Goal: Transaction & Acquisition: Purchase product/service

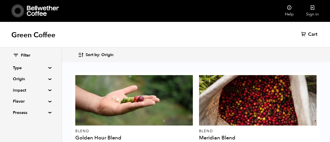
scroll to position [144, 0]
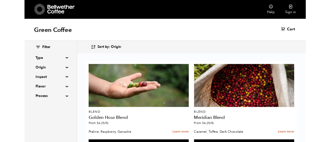
scroll to position [392, 0]
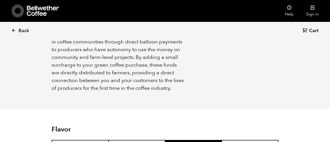
scroll to position [417, 0]
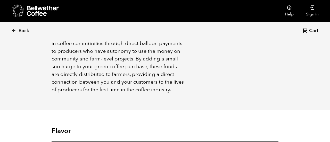
click at [19, 32] on span "Back" at bounding box center [24, 31] width 11 height 6
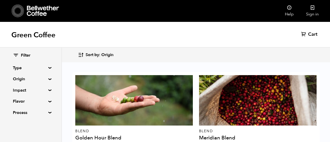
click at [47, 79] on summary "Origin" at bounding box center [31, 79] width 36 height 6
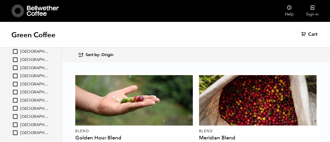
scroll to position [46, 0]
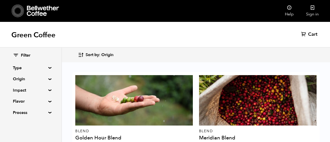
click at [46, 79] on summary "Origin" at bounding box center [31, 79] width 36 height 6
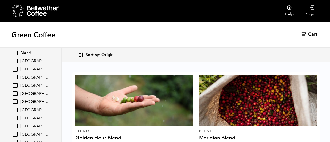
scroll to position [219, 0]
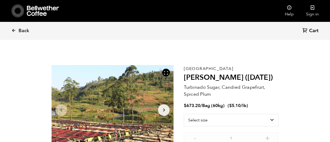
scroll to position [224, 221]
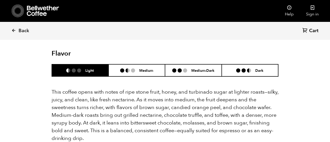
scroll to position [343, 0]
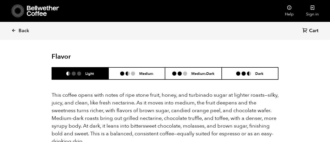
click at [87, 71] on h6 "Light" at bounding box center [89, 73] width 9 height 4
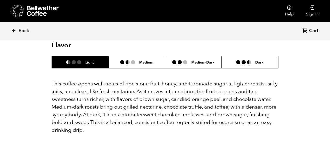
scroll to position [354, 0]
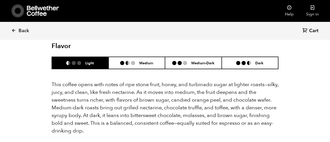
click at [249, 61] on li at bounding box center [249, 63] width 4 height 4
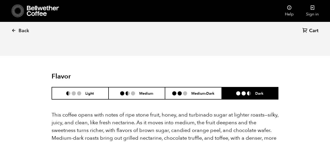
scroll to position [323, 0]
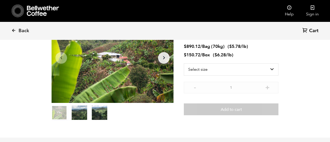
scroll to position [55, 0]
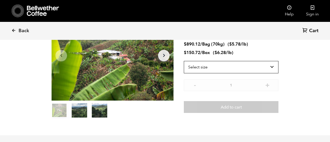
click at [240, 66] on select "Select size Bag (70kg) (154 lbs) Box (24 lbs)" at bounding box center [231, 67] width 95 height 12
select select "bag"
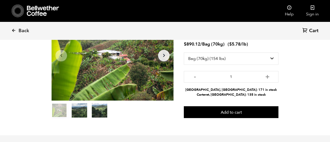
click at [23, 9] on icon at bounding box center [18, 10] width 13 height 13
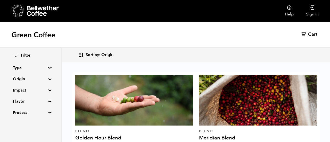
scroll to position [20, 0]
click at [47, 80] on div "Filter Type Blend Single Origin Decaf Seasonal Year Round Origin Blend Brazil B…" at bounding box center [30, 85] width 61 height 74
click at [49, 79] on summary "Origin" at bounding box center [31, 79] width 36 height 6
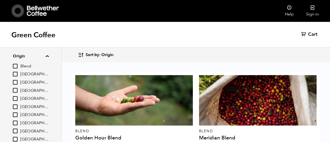
scroll to position [30, 0]
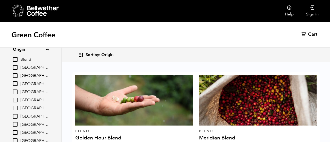
click at [17, 115] on input "[GEOGRAPHIC_DATA]" at bounding box center [15, 116] width 5 height 5
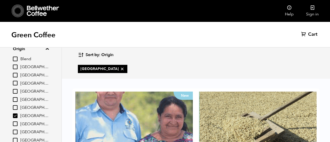
scroll to position [30, 0]
click at [15, 115] on input "[GEOGRAPHIC_DATA]" at bounding box center [15, 116] width 5 height 5
checkbox input "false"
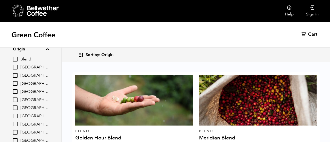
click at [25, 66] on span "[GEOGRAPHIC_DATA]" at bounding box center [34, 68] width 28 height 6
click at [0, 0] on input "[GEOGRAPHIC_DATA]" at bounding box center [0, 0] width 0 height 0
checkbox input "true"
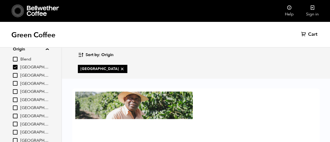
scroll to position [0, 0]
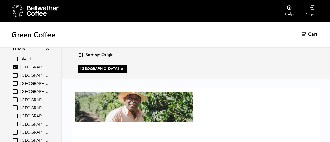
click at [139, 115] on div at bounding box center [134, 117] width 118 height 51
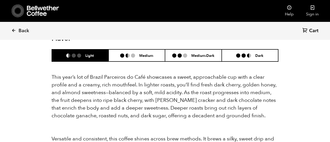
scroll to position [510, 0]
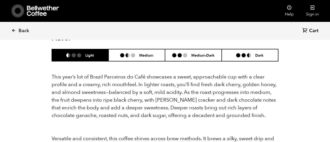
click at [240, 53] on li at bounding box center [238, 55] width 4 height 4
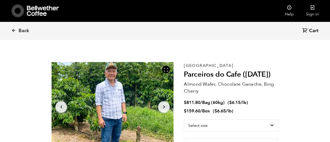
scroll to position [2, 0]
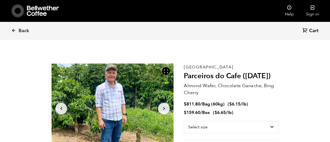
click at [18, 14] on icon at bounding box center [18, 14] width 0 height 0
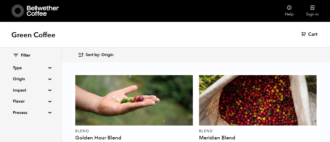
scroll to position [53, 0]
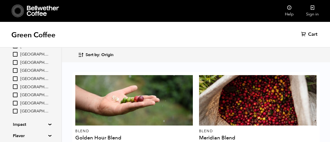
scroll to position [74, 0]
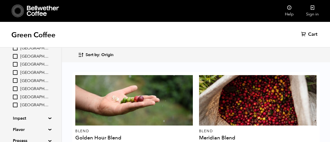
click at [83, 56] on icon "button" at bounding box center [81, 55] width 6 height 6
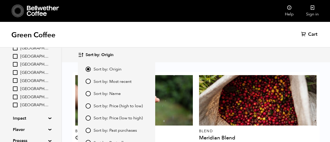
click at [90, 105] on input "Sort by: Price (high to low)" at bounding box center [88, 106] width 5 height 5
radio input "true"
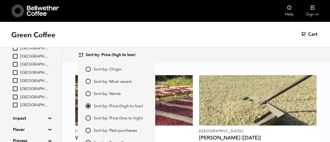
click at [81, 55] on icon "button" at bounding box center [81, 55] width 6 height 6
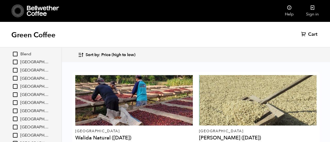
scroll to position [34, 0]
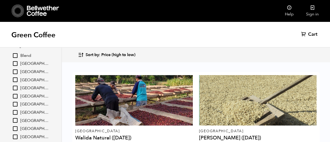
click at [24, 104] on span "[GEOGRAPHIC_DATA]" at bounding box center [34, 105] width 28 height 6
click at [0, 0] on input "[GEOGRAPHIC_DATA]" at bounding box center [0, 0] width 0 height 0
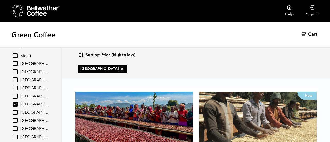
click at [141, 97] on div "Ethiopia Shanta Golba Natural (OCT 24) From $ 5.65 /lb" at bounding box center [134, 129] width 118 height 75
click at [15, 103] on input "[GEOGRAPHIC_DATA]" at bounding box center [15, 104] width 5 height 5
checkbox input "false"
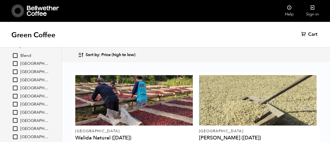
click at [94, 86] on div "East Java Walida Natural (JAN 25) From $ 6.45 /lb" at bounding box center [134, 112] width 118 height 75
click at [116, 115] on div at bounding box center [134, 100] width 118 height 51
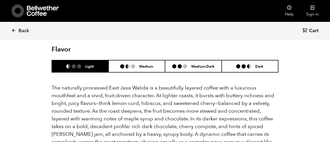
scroll to position [336, 0]
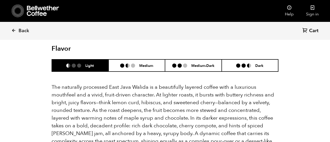
click at [240, 64] on li at bounding box center [238, 66] width 4 height 4
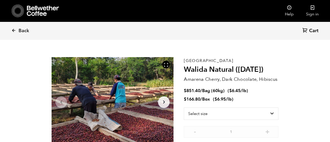
scroll to position [0, 0]
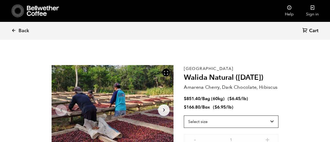
click at [196, 124] on select "Select size Bag (60kg) (132 lbs) Box (24 lbs)" at bounding box center [231, 122] width 95 height 12
select select "box"
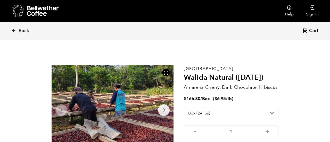
click at [19, 30] on span "Back" at bounding box center [24, 31] width 11 height 6
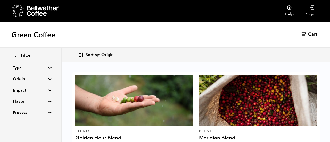
click at [46, 79] on summary "Origin" at bounding box center [31, 79] width 36 height 6
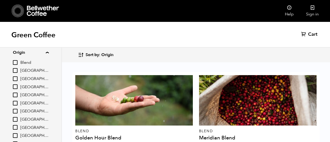
scroll to position [27, 0]
click at [14, 112] on input "[GEOGRAPHIC_DATA]" at bounding box center [15, 111] width 5 height 5
checkbox input "true"
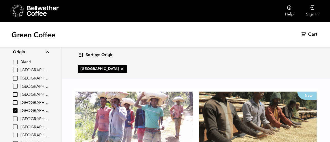
click at [239, 111] on div "New" at bounding box center [258, 117] width 118 height 51
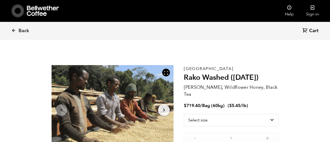
scroll to position [224, 221]
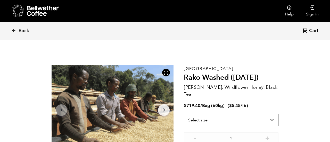
click at [223, 116] on select "Select size Bag (60kg) (132 lbs)" at bounding box center [231, 120] width 95 height 12
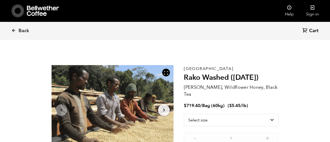
click at [207, 65] on div "Ethiopia [PERSON_NAME] ([DATE]) [PERSON_NAME], Wildflower Honey, Black Tea $ 71…" at bounding box center [231, 119] width 95 height 108
click at [20, 28] on span "Back" at bounding box center [24, 31] width 11 height 6
